Goal: Find specific page/section: Find specific page/section

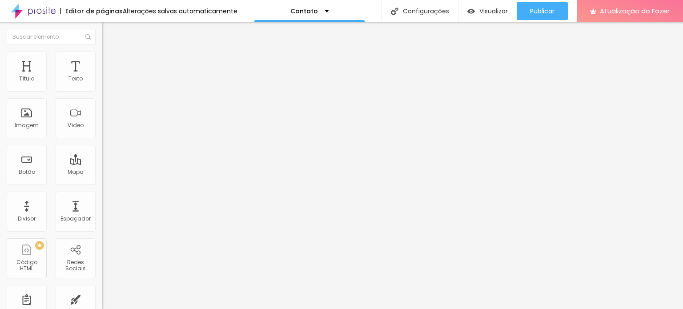
click at [102, 90] on div "Contato" at bounding box center [153, 82] width 102 height 15
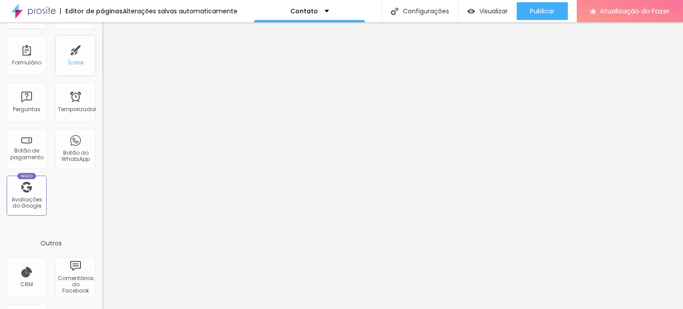
scroll to position [290, 0]
